Goal: Task Accomplishment & Management: Manage account settings

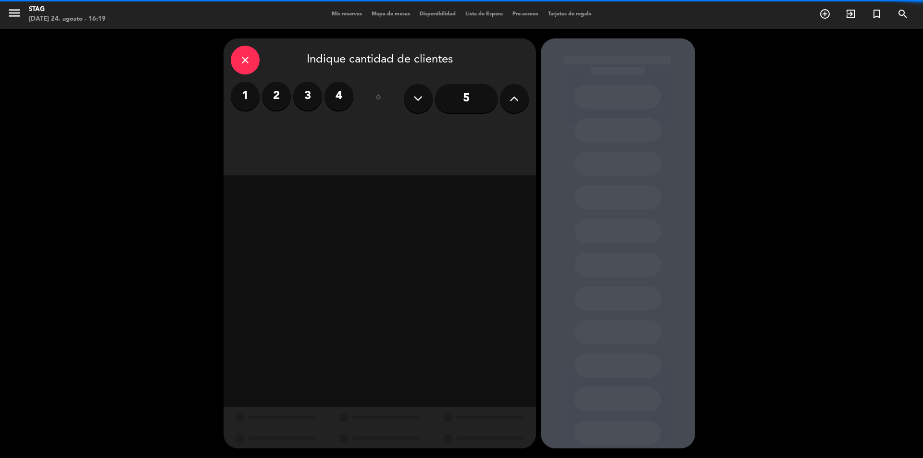
click at [355, 10] on div "Mis reservas Mapa de mesas Disponibilidad Lista de Espera Pre-acceso Tarjetas d…" at bounding box center [462, 14] width 270 height 9
click at [354, 11] on div "Mis reservas Mapa de mesas Disponibilidad Lista de Espera Pre-acceso Tarjetas d…" at bounding box center [462, 14] width 270 height 9
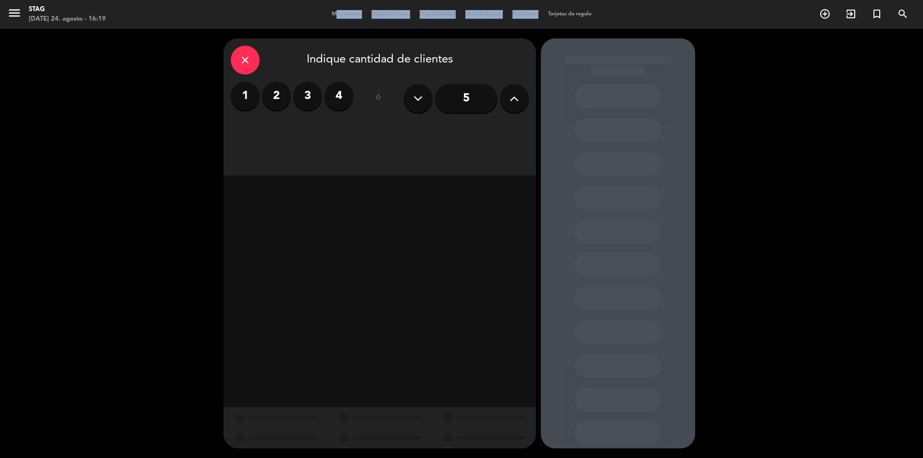
click at [354, 11] on div "Mis reservas Mapa de mesas Disponibilidad Lista de Espera Pre-acceso Tarjetas d…" at bounding box center [462, 14] width 270 height 9
click at [354, 12] on span "Mis reservas" at bounding box center [347, 14] width 40 height 5
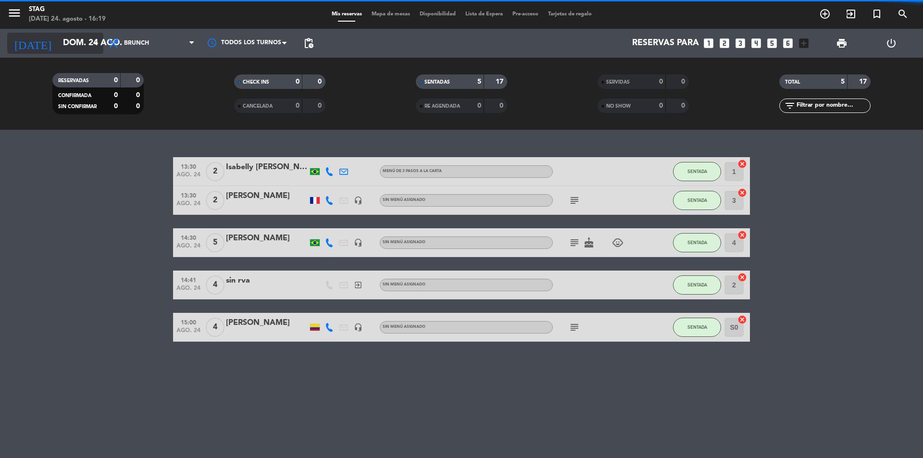
click at [59, 50] on input "dom. 24 ago." at bounding box center [114, 43] width 112 height 19
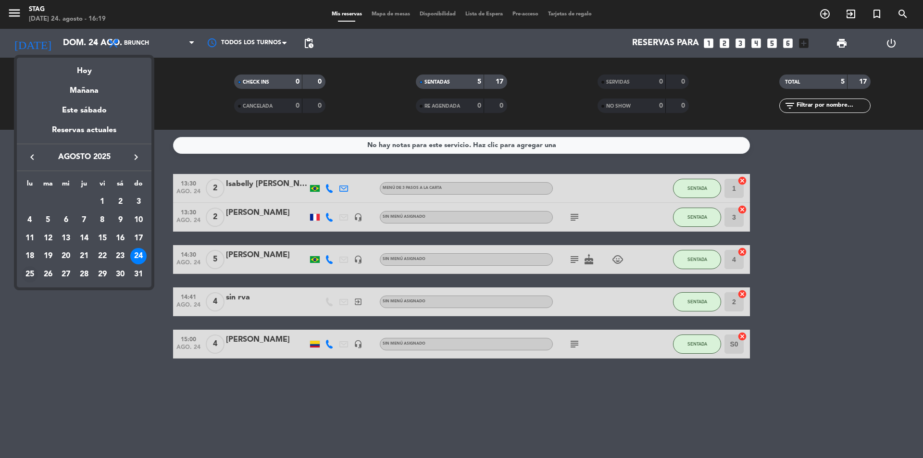
click at [27, 273] on div "25" at bounding box center [30, 274] width 16 height 16
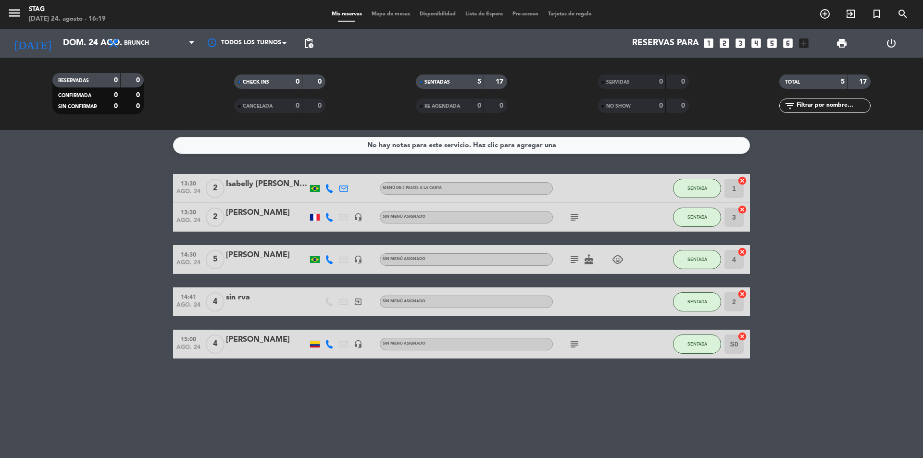
type input "lun. 25 ago."
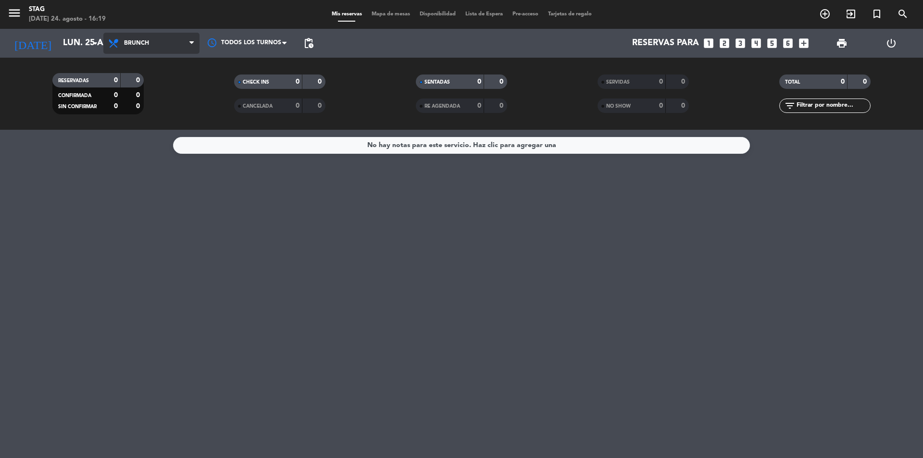
click at [180, 44] on span "Brunch" at bounding box center [151, 43] width 96 height 21
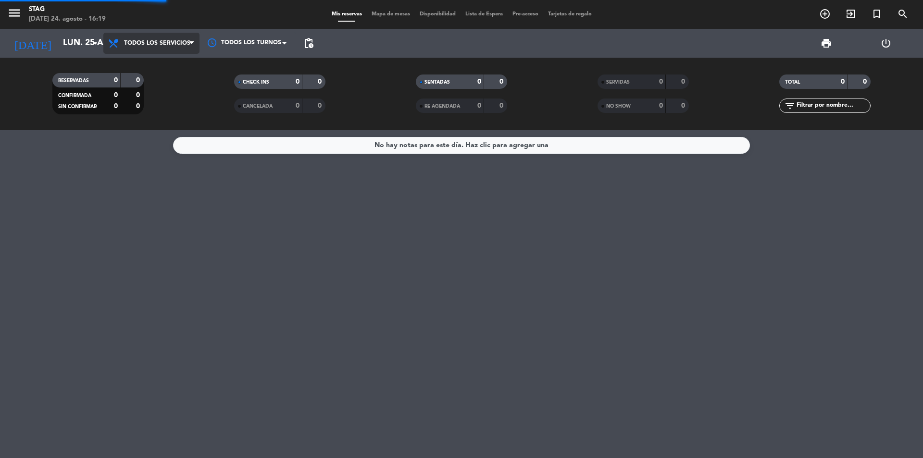
click at [177, 65] on div "menu STAG [DATE] 24. agosto - 16:19 Mis reservas Mapa de mesas Disponibilidad L…" at bounding box center [461, 65] width 923 height 130
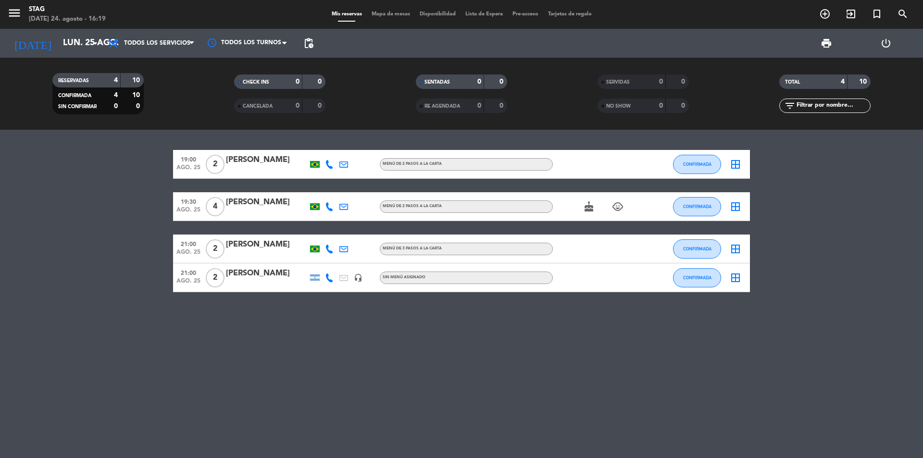
click at [217, 166] on span "2" at bounding box center [215, 164] width 19 height 19
click at [217, 206] on span "4" at bounding box center [215, 206] width 19 height 19
click at [217, 251] on span "2" at bounding box center [215, 248] width 19 height 19
click at [218, 288] on div "2" at bounding box center [215, 277] width 22 height 28
click at [216, 278] on span "2" at bounding box center [215, 277] width 19 height 19
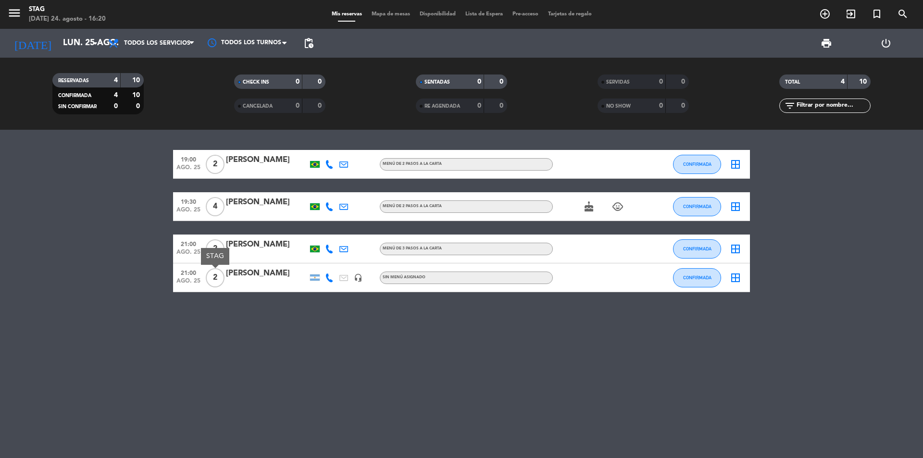
click at [206, 313] on div "19:00 [DATE] 2 [PERSON_NAME] Menú de 2 pasos a la Carta CONFIRMADA border_all 1…" at bounding box center [461, 294] width 923 height 328
click at [391, 13] on span "Mapa de mesas" at bounding box center [391, 14] width 48 height 5
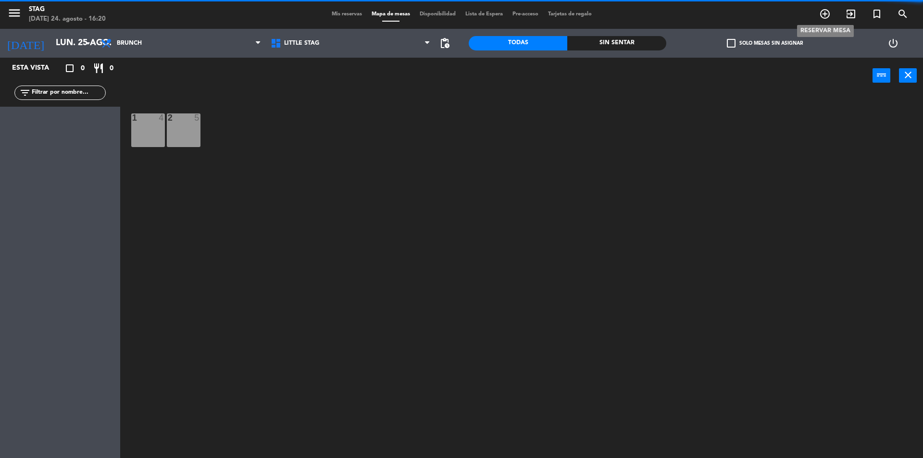
click at [827, 13] on icon "add_circle_outline" at bounding box center [825, 14] width 12 height 12
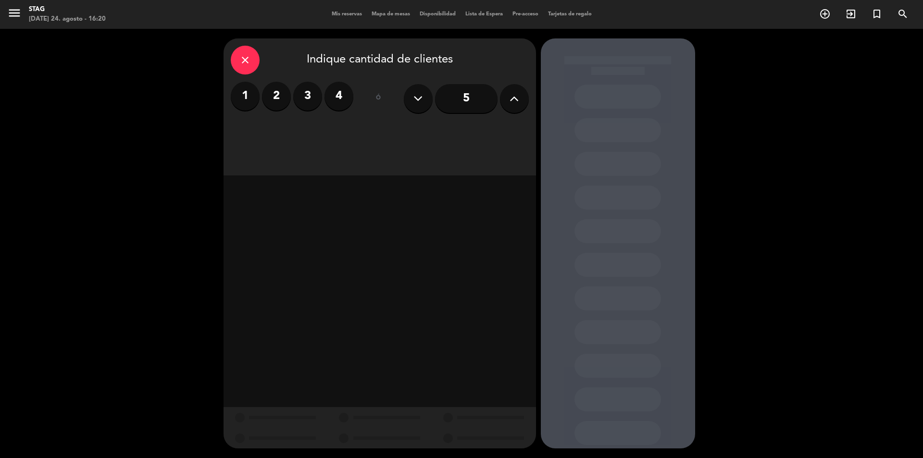
click at [302, 100] on label "3" at bounding box center [307, 96] width 29 height 29
click at [371, 141] on div "Almuerzo" at bounding box center [380, 131] width 98 height 19
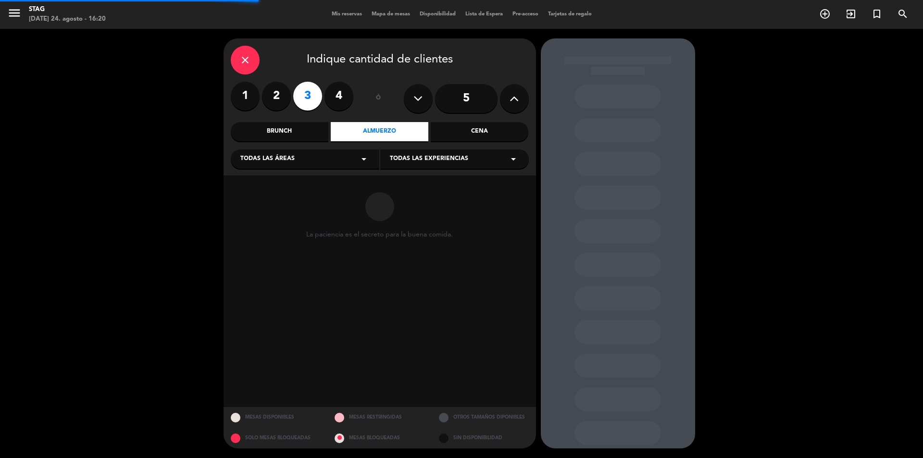
click at [321, 138] on div "Brunch" at bounding box center [280, 131] width 98 height 19
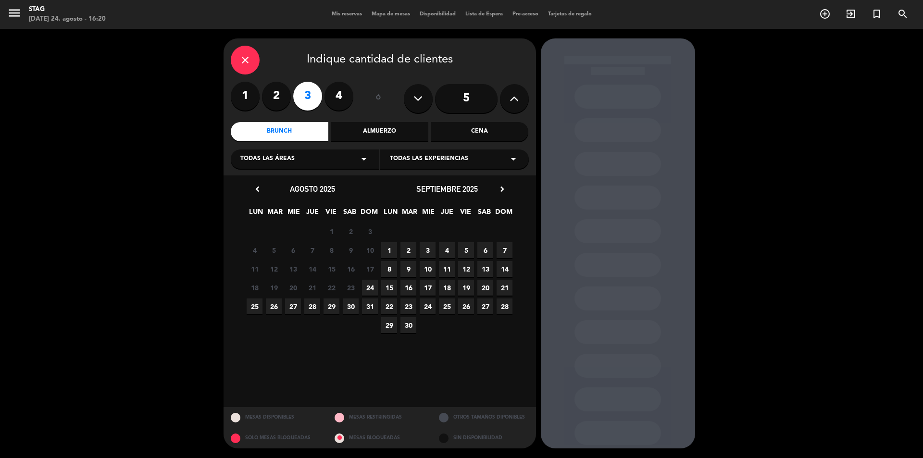
click at [371, 292] on span "24" at bounding box center [370, 288] width 16 height 16
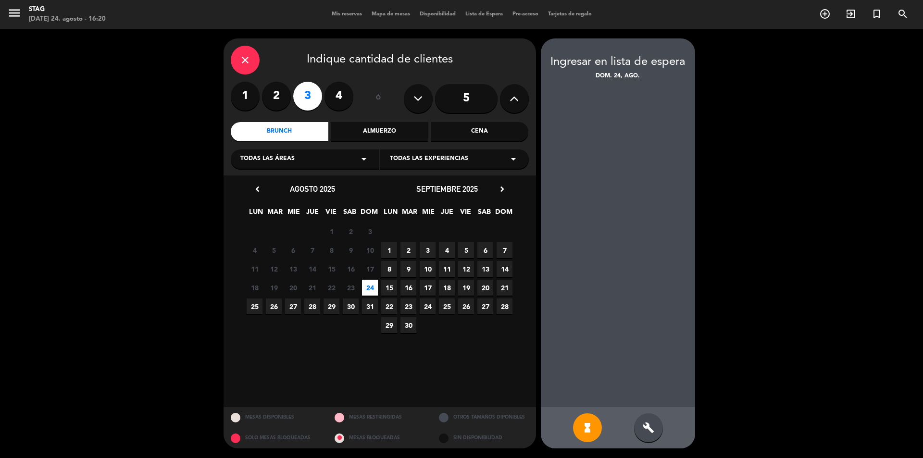
click at [248, 308] on span "25" at bounding box center [255, 307] width 16 height 16
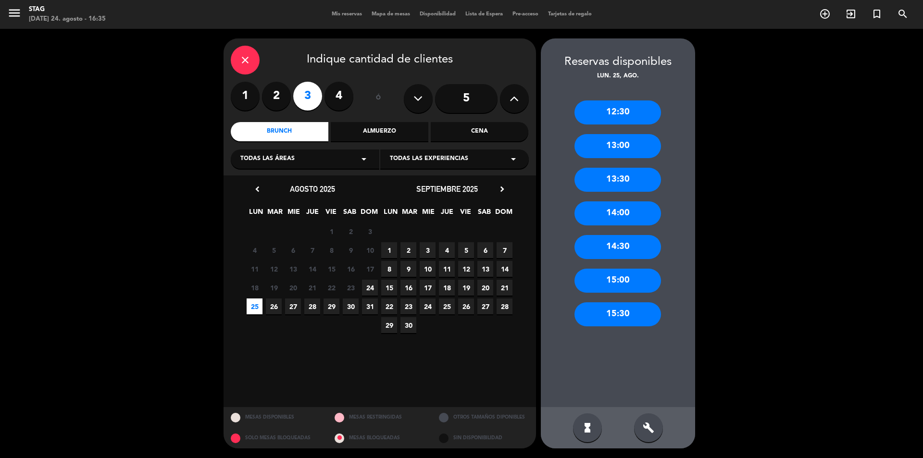
click at [384, 13] on span "Mapa de mesas" at bounding box center [391, 14] width 48 height 5
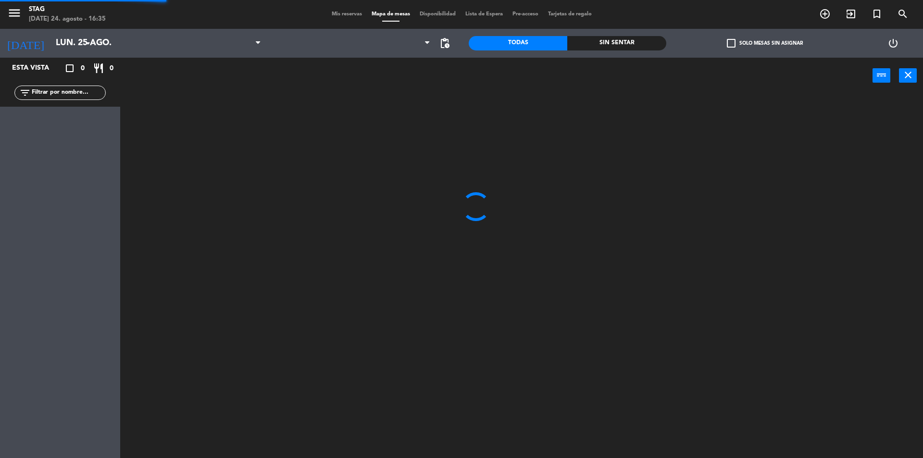
click at [352, 13] on span "Mis reservas" at bounding box center [347, 14] width 40 height 5
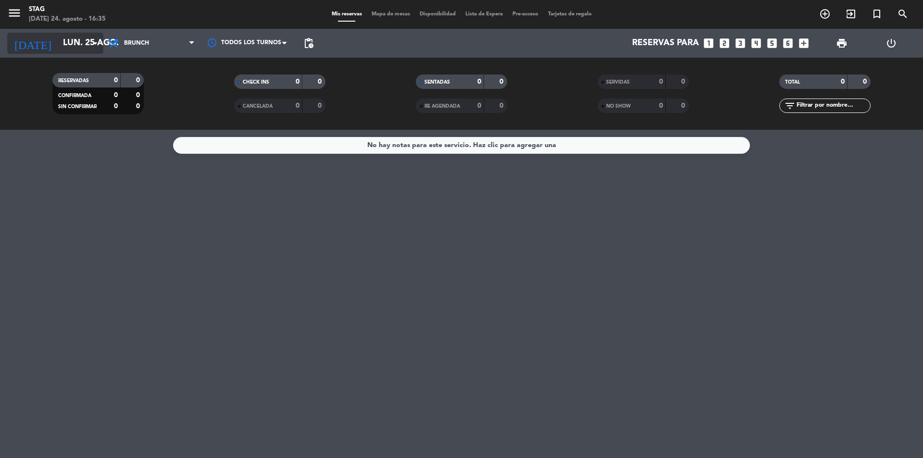
click at [100, 38] on icon "arrow_drop_down" at bounding box center [95, 44] width 12 height 12
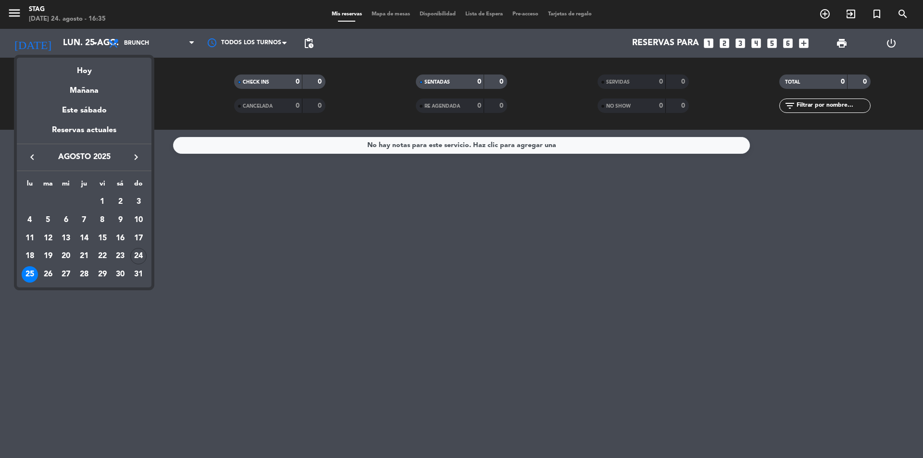
click at [135, 264] on td "24" at bounding box center [138, 256] width 18 height 18
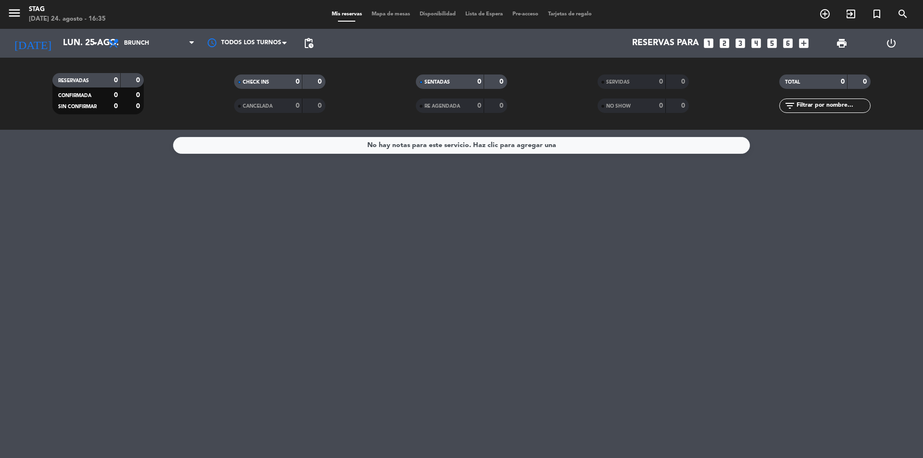
type input "dom. 24 ago."
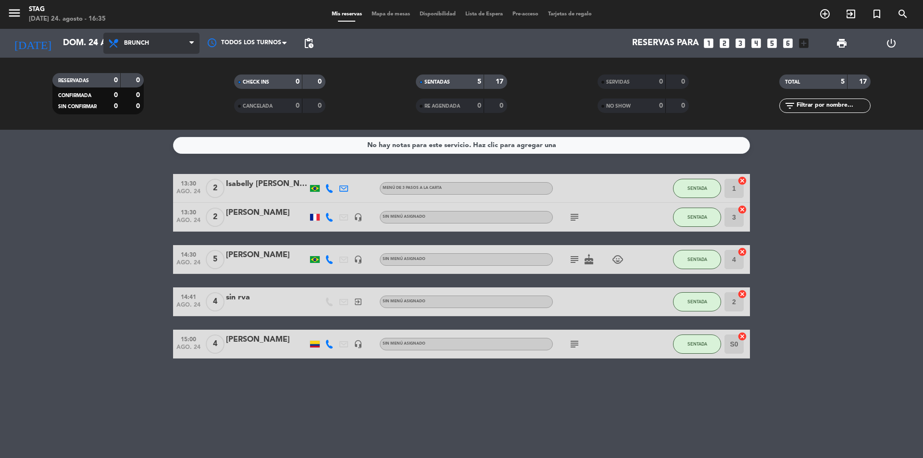
click at [157, 52] on span "Brunch" at bounding box center [151, 43] width 96 height 21
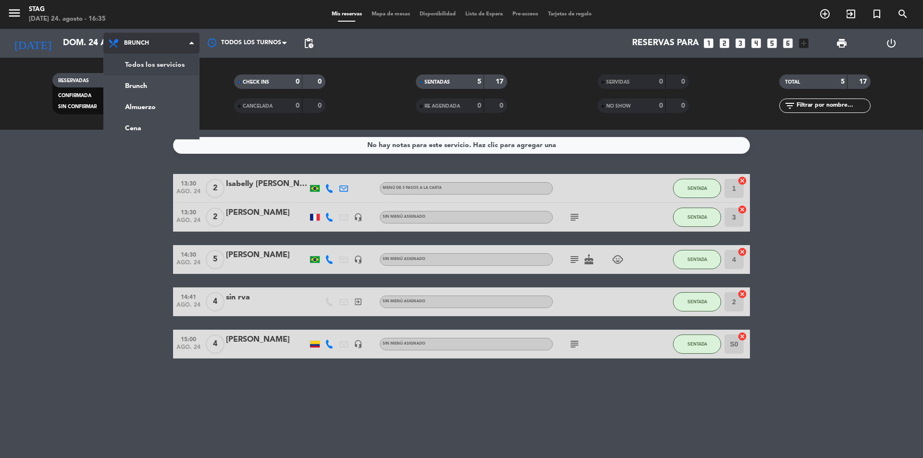
click at [159, 64] on div "menu STAG [DATE] 24. agosto - 16:35 Mis reservas Mapa de mesas Disponibilidad L…" at bounding box center [461, 65] width 923 height 130
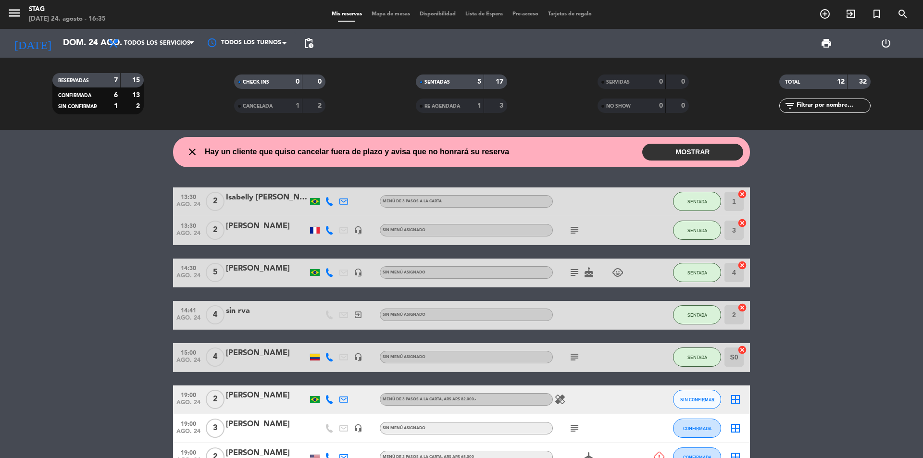
click at [701, 151] on button "MOSTRAR" at bounding box center [692, 152] width 101 height 17
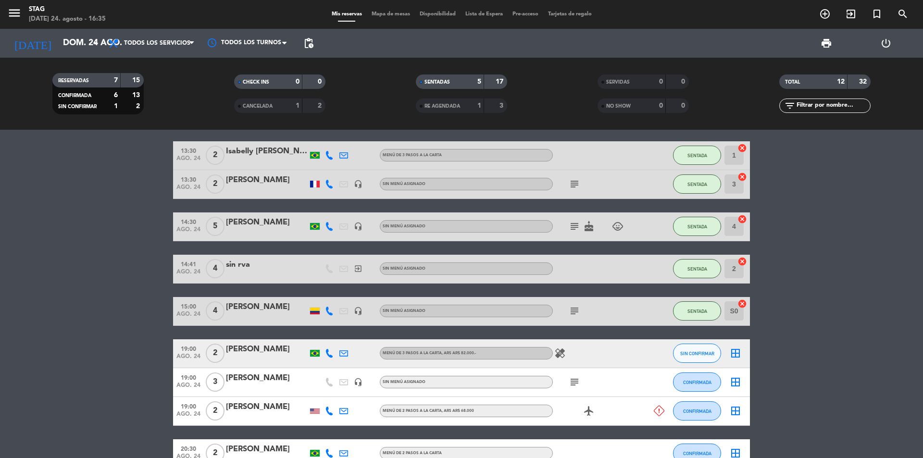
scroll to position [112, 0]
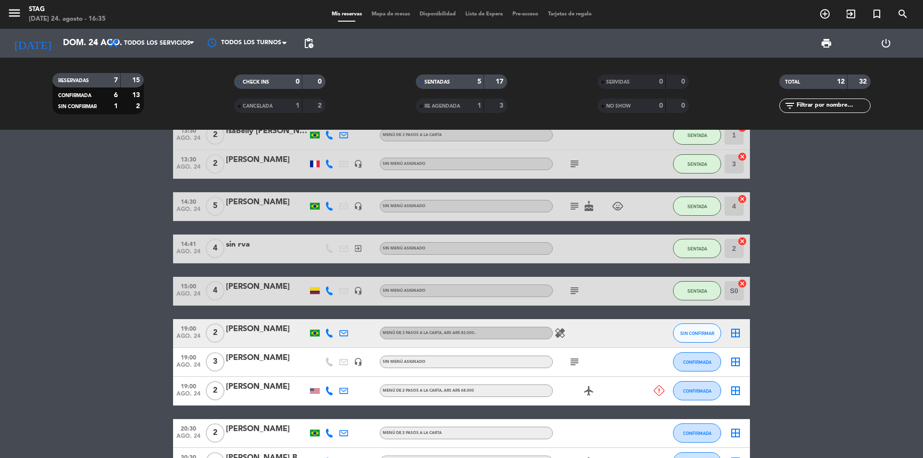
click at [585, 391] on icon "airplanemode_active" at bounding box center [589, 391] width 12 height 12
click at [690, 390] on span "CONFIRMADA" at bounding box center [697, 390] width 28 height 5
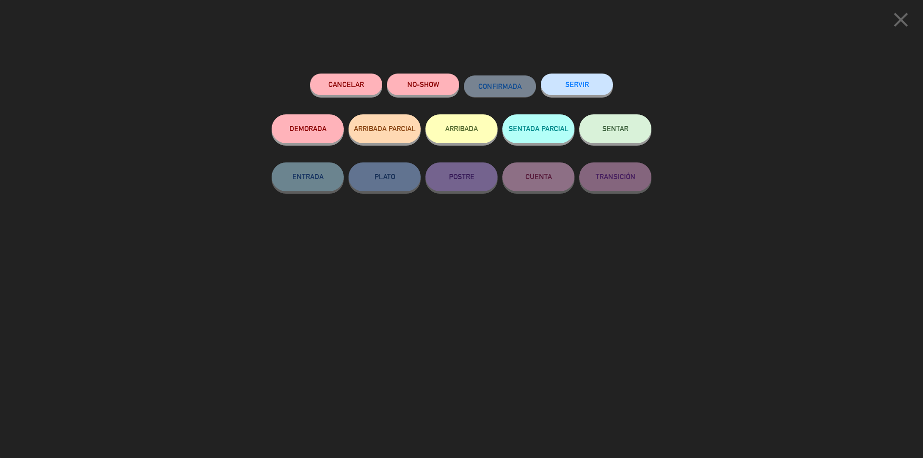
drag, startPoint x: 31, startPoint y: 108, endPoint x: 43, endPoint y: 107, distance: 12.1
click at [43, 107] on div "close Cancelar NO-SHOW CONFIRMADA SERVIR DEMORADA ARRIBADA PARCIAL ARRIBADA SEN…" at bounding box center [461, 229] width 923 height 458
click at [898, 25] on icon "close" at bounding box center [901, 20] width 24 height 24
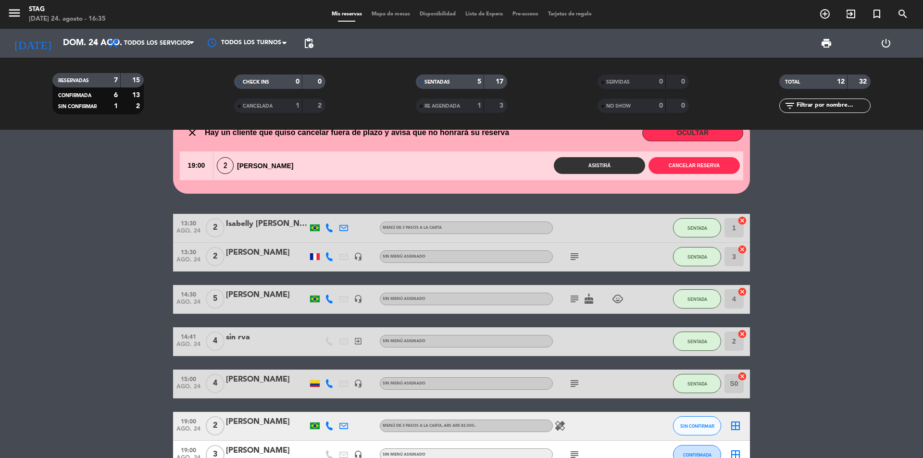
scroll to position [0, 0]
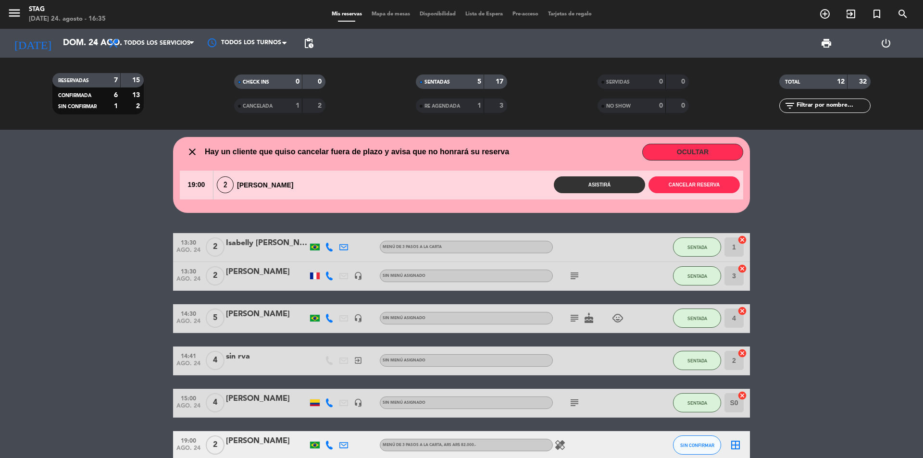
click at [589, 319] on icon "cake" at bounding box center [589, 319] width 12 height 12
click at [573, 316] on icon "subject" at bounding box center [575, 319] width 12 height 12
click at [83, 298] on bookings-row "13:30 [DATE] 2 Isabelly [PERSON_NAME] [PERSON_NAME] Menú de 3 pasos a la Carta …" at bounding box center [461, 446] width 923 height 427
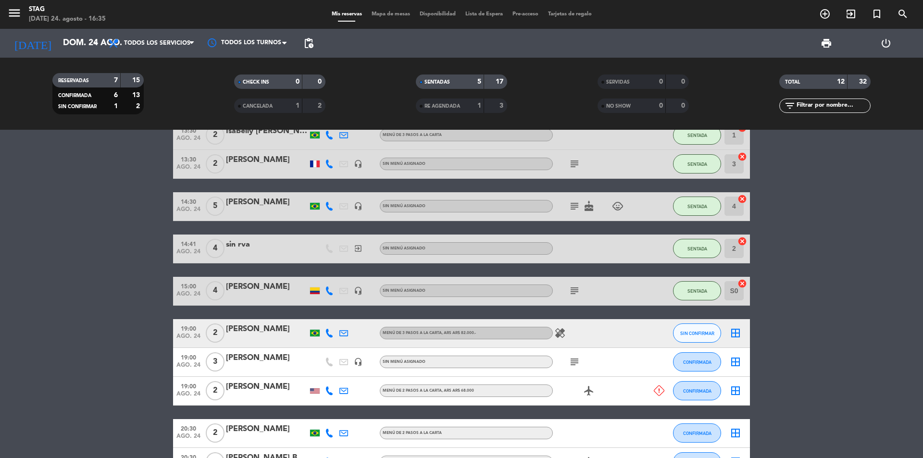
scroll to position [225, 0]
